Goal: Register for event/course

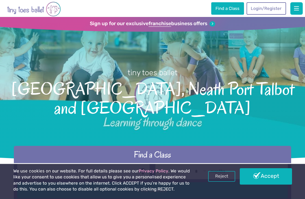
click at [110, 155] on h2 "Find a Class" at bounding box center [152, 154] width 270 height 11
click at [129, 153] on h2 "Find a Class" at bounding box center [152, 154] width 270 height 11
click at [264, 177] on link "Accept" at bounding box center [265, 176] width 52 height 16
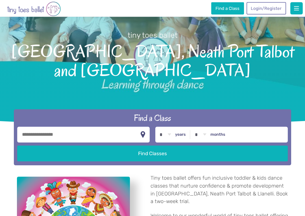
scroll to position [43, 0]
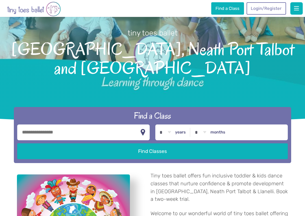
click at [69, 133] on input "text" at bounding box center [83, 133] width 132 height 16
type input "********"
click at [179, 135] on label "years" at bounding box center [180, 132] width 11 height 5
click at [174, 135] on select "* * * * * * * * * * ** ** **" at bounding box center [165, 133] width 17 height 16
select select "*"
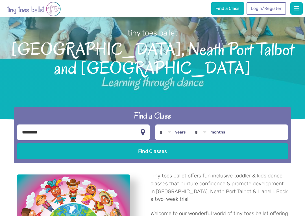
click at [217, 131] on label "months" at bounding box center [217, 132] width 15 height 5
click at [209, 131] on select "* * * * * * * * * * ** **" at bounding box center [199, 133] width 17 height 16
select select "*"
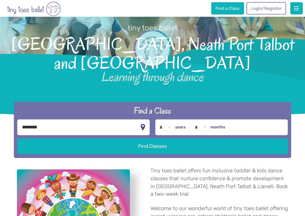
scroll to position [49, 0]
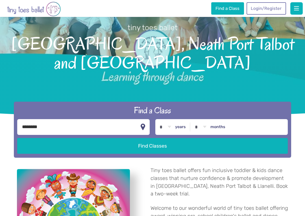
click at [161, 146] on button "Find Classes" at bounding box center [152, 146] width 270 height 16
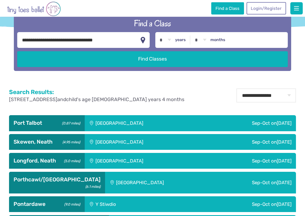
scroll to position [158, 0]
click at [115, 124] on div "[GEOGRAPHIC_DATA]" at bounding box center [144, 123] width 119 height 16
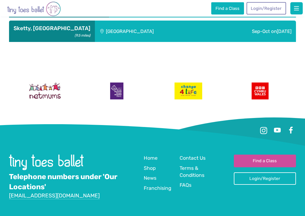
scroll to position [474, 0]
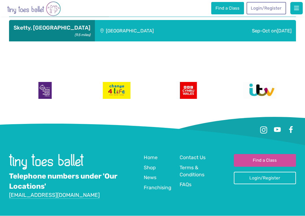
click at [194, 166] on span "Terms & Conditions" at bounding box center [191, 171] width 25 height 13
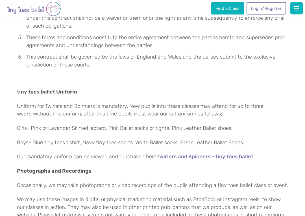
scroll to position [1308, 0]
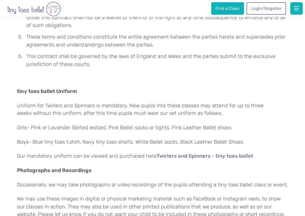
click at [202, 154] on link "Twirlers and Spinners - tiny toes ballet" at bounding box center [204, 157] width 97 height 6
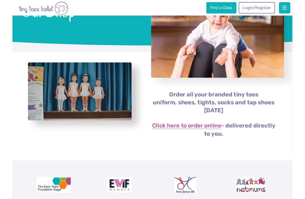
scroll to position [49, 0]
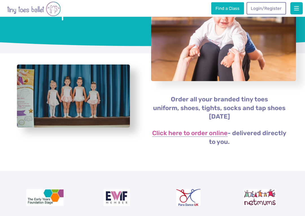
click at [199, 133] on link "Click here to order online" at bounding box center [189, 134] width 75 height 7
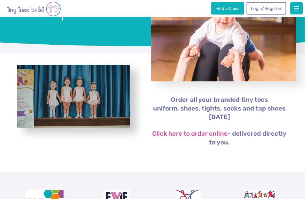
scroll to position [50, 0]
